Goal: Find specific page/section: Find specific page/section

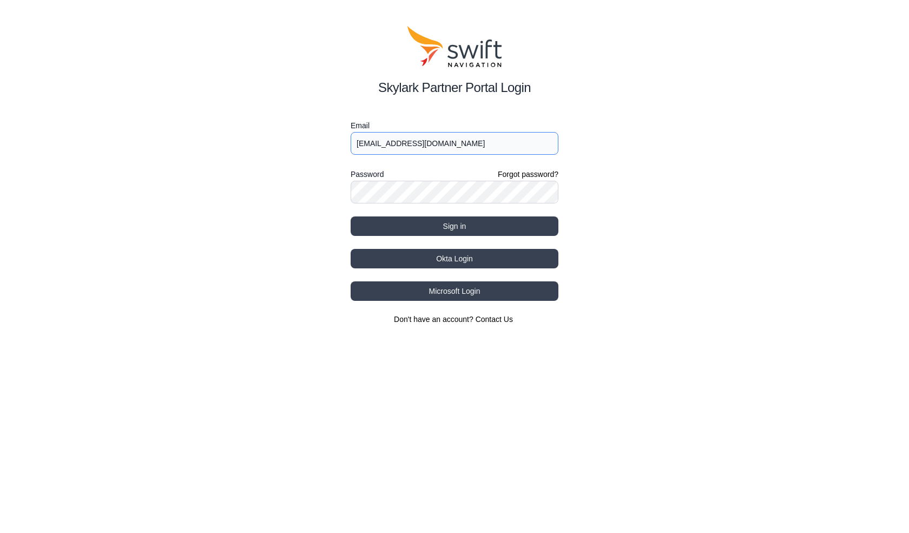
type input "[EMAIL_ADDRESS][DOMAIN_NAME]"
click at [455, 226] on button "Sign in" at bounding box center [455, 226] width 208 height 19
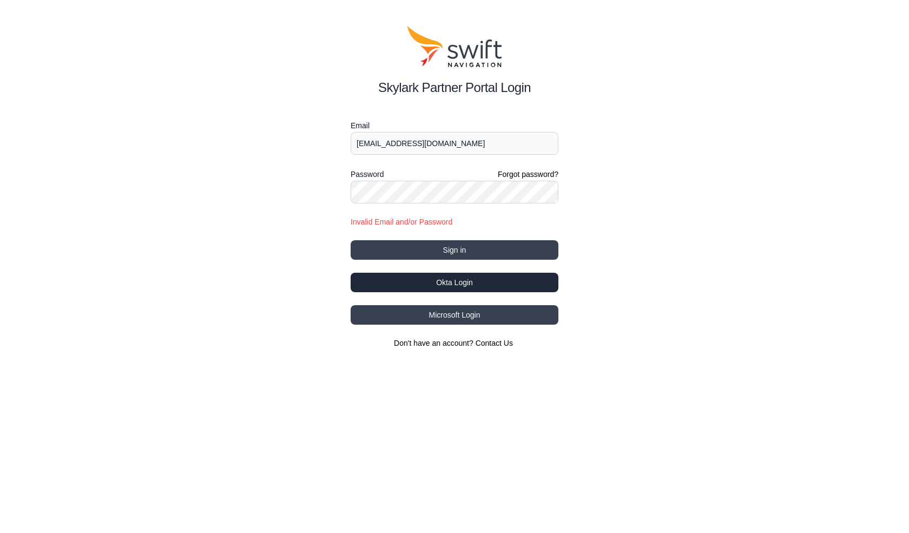
click at [460, 286] on button "Okta Login" at bounding box center [455, 282] width 208 height 19
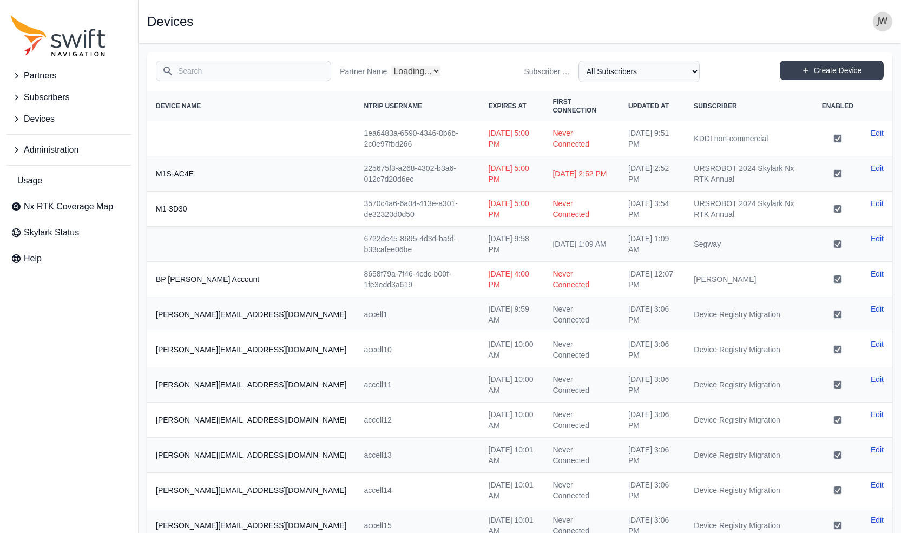
select select "Partner Name"
click at [46, 207] on span "Nx RTK Coverage Map" at bounding box center [68, 206] width 89 height 13
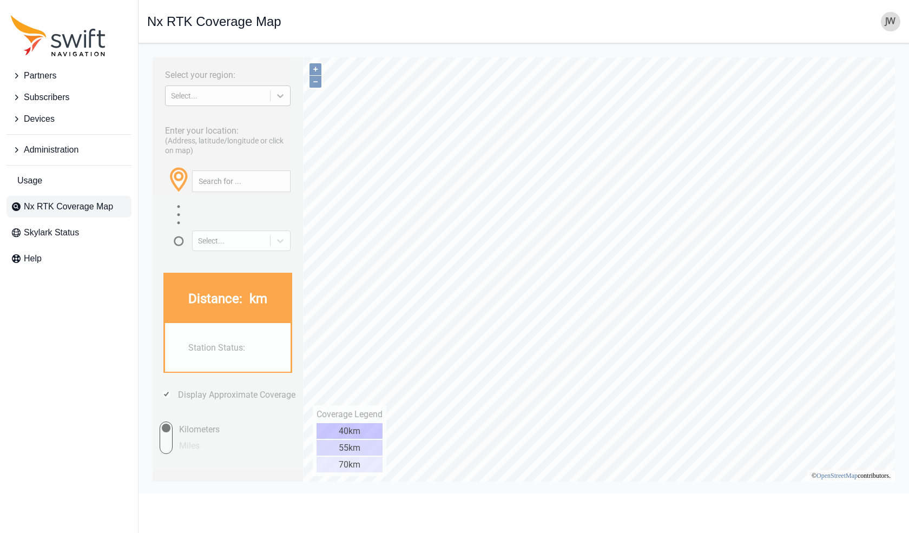
click at [276, 94] on icon at bounding box center [280, 95] width 11 height 11
click at [238, 138] on div "[GEOGRAPHIC_DATA]" at bounding box center [228, 138] width 126 height 17
click at [221, 182] on input "text" at bounding box center [241, 181] width 97 height 21
paste input "[GEOGRAPHIC_DATA], [US_STATE]"
click at [284, 182] on button "button" at bounding box center [281, 181] width 18 height 21
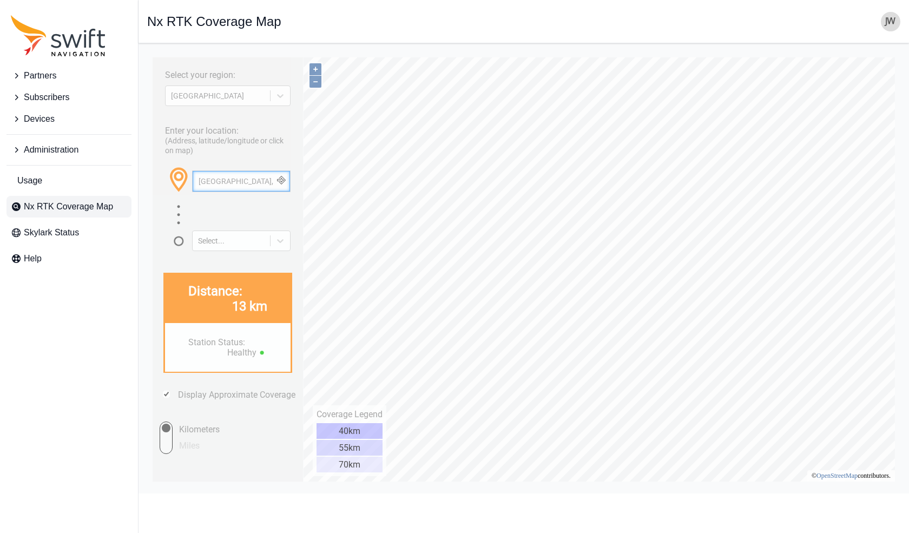
drag, startPoint x: 266, startPoint y: 184, endPoint x: 47, endPoint y: 172, distance: 219.5
click at [147, 52] on html "Select your region: NORTH AMERICA Enter your location: (Address, latitude/longi…" at bounding box center [524, 52] width 754 height 0
click at [282, 180] on button "button" at bounding box center [281, 181] width 18 height 21
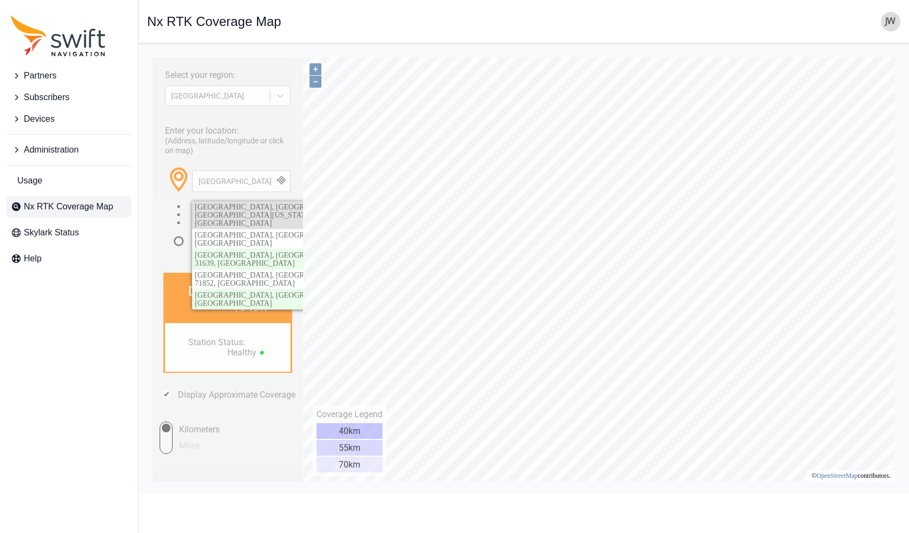
click at [254, 213] on link "Nashville, Davidson County, Middle Tennessee, Tennessee, United States" at bounding box center [300, 215] width 217 height 28
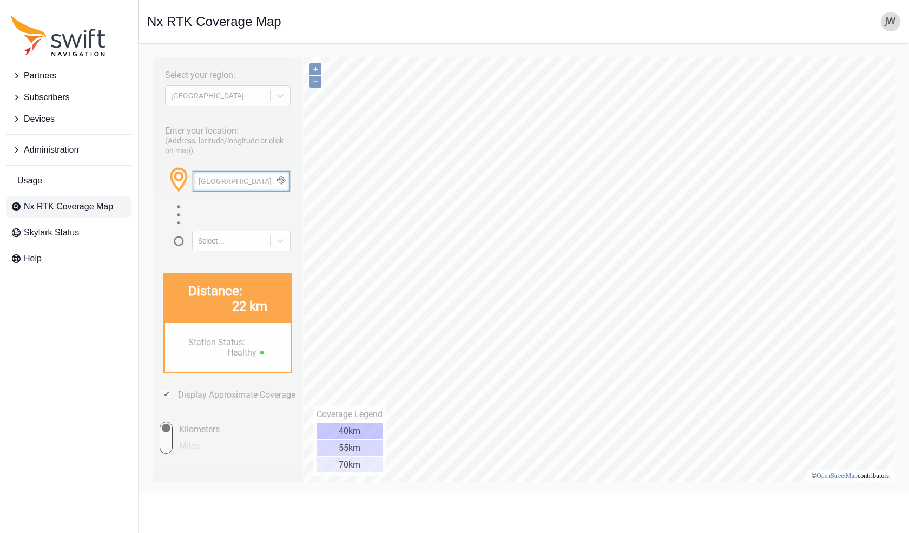
click at [229, 180] on input "Nashville" at bounding box center [241, 181] width 97 height 21
drag, startPoint x: 230, startPoint y: 180, endPoint x: -127, endPoint y: 172, distance: 356.8
click at [147, 52] on html "Select your region: NORTH AMERICA Enter your location: (Address, latitude/longi…" at bounding box center [524, 52] width 754 height 0
type input "Burlington Vermont"
click at [289, 180] on button "button" at bounding box center [281, 181] width 18 height 21
